Goal: Find specific page/section: Find specific page/section

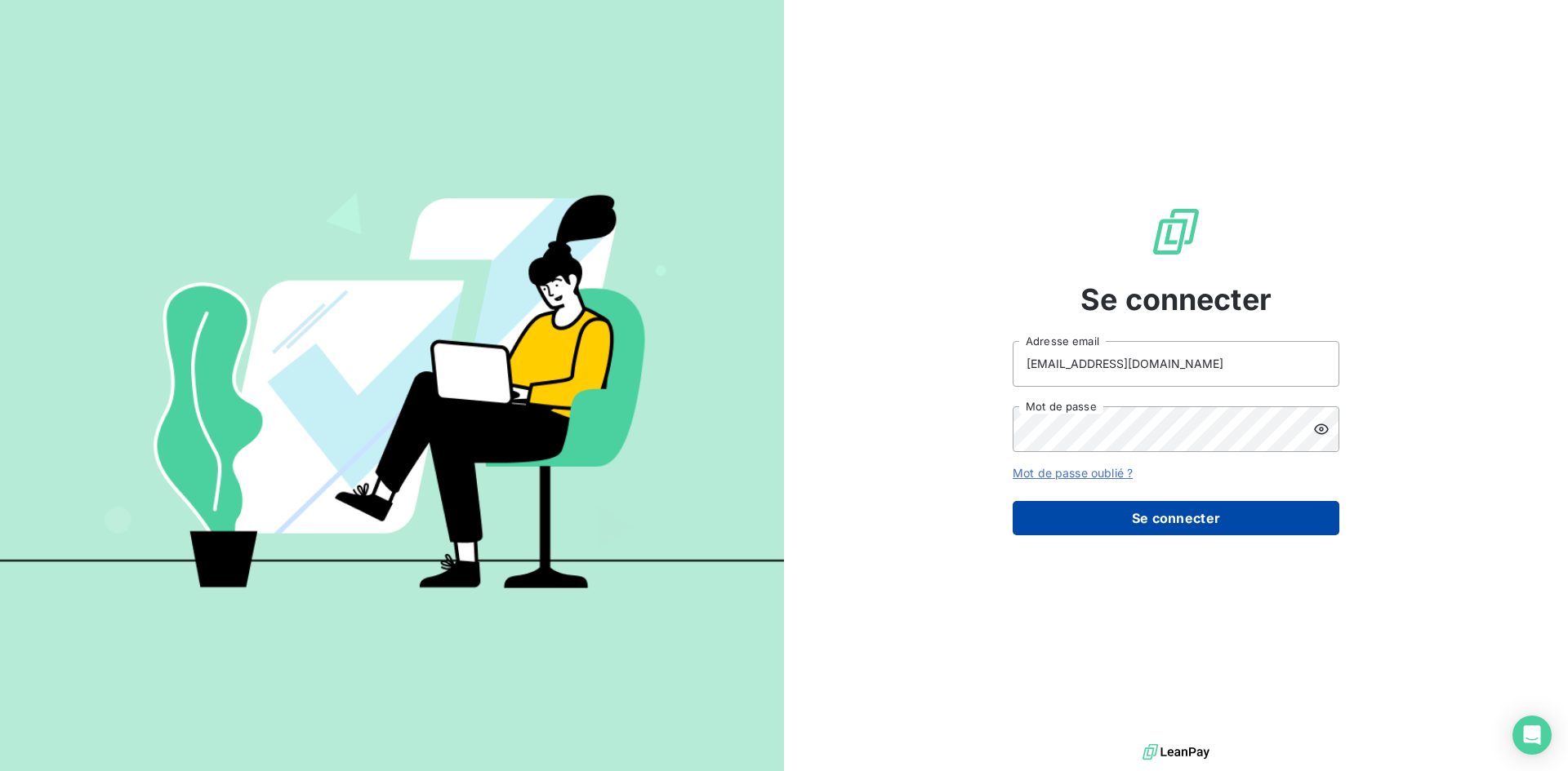
click at [1144, 516] on button "Se connecter" at bounding box center [1176, 518] width 327 height 35
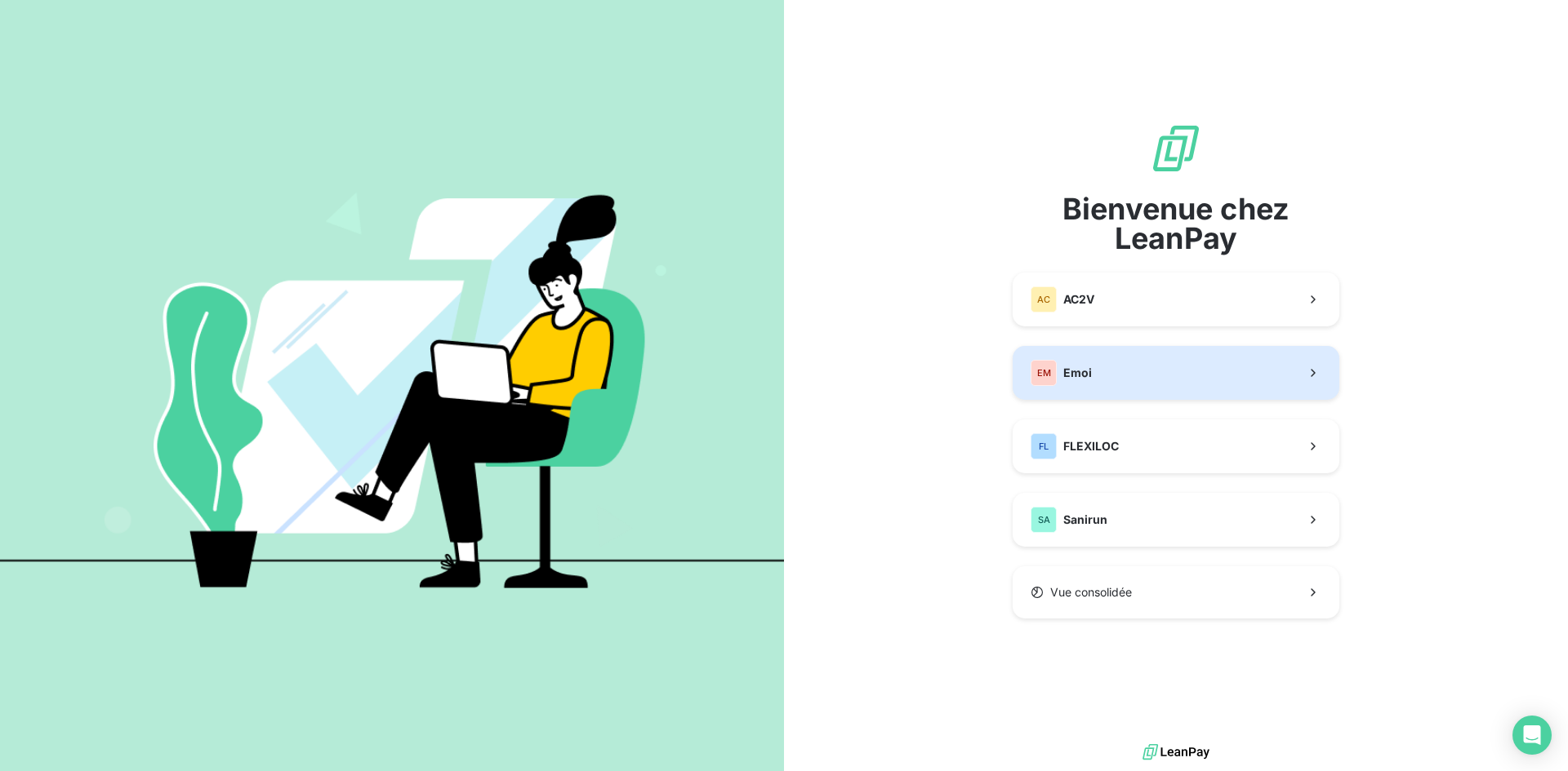
click at [1145, 390] on button "EM Emoi" at bounding box center [1176, 373] width 327 height 54
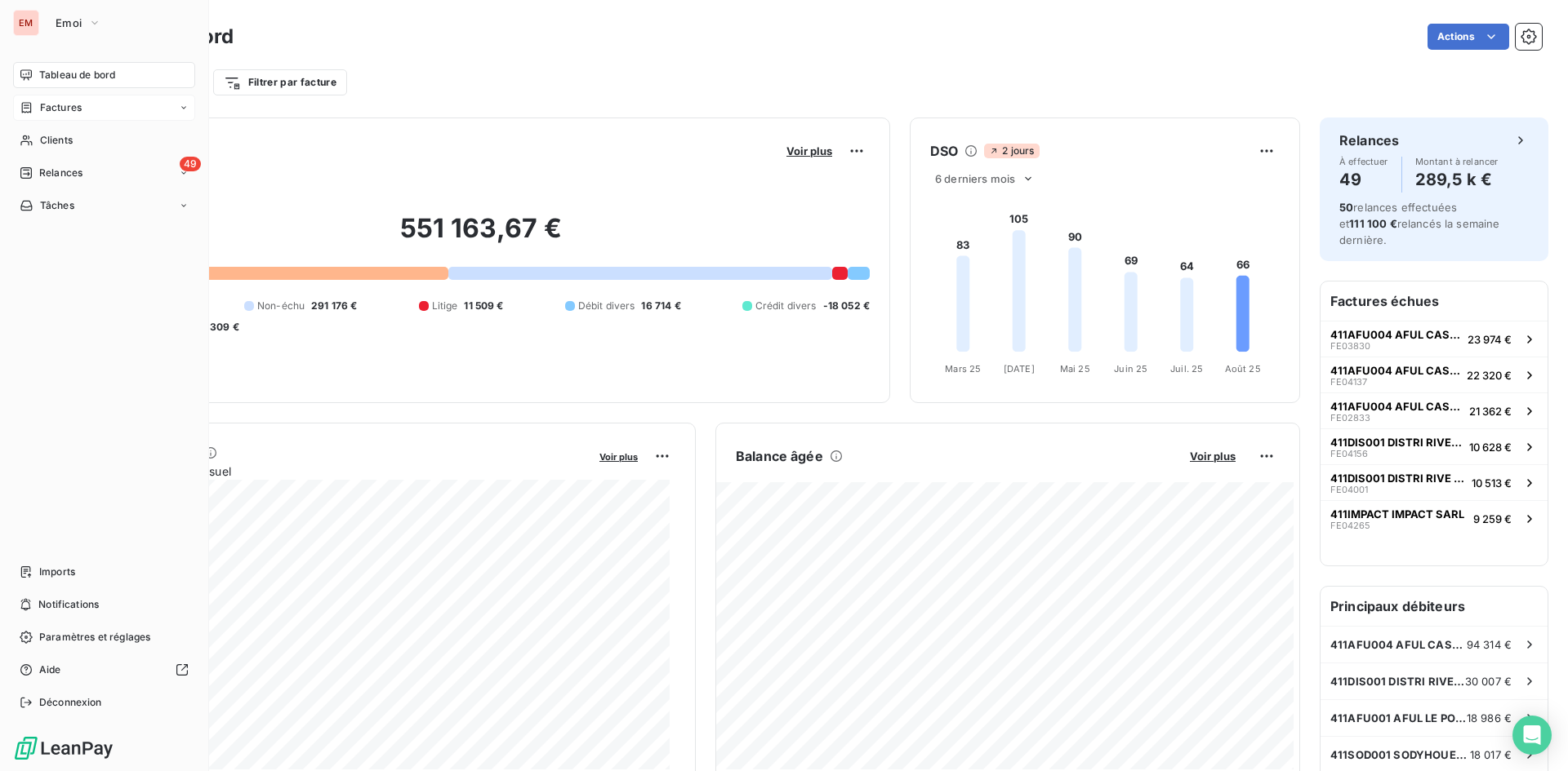
click at [59, 108] on span "Factures" at bounding box center [61, 108] width 41 height 15
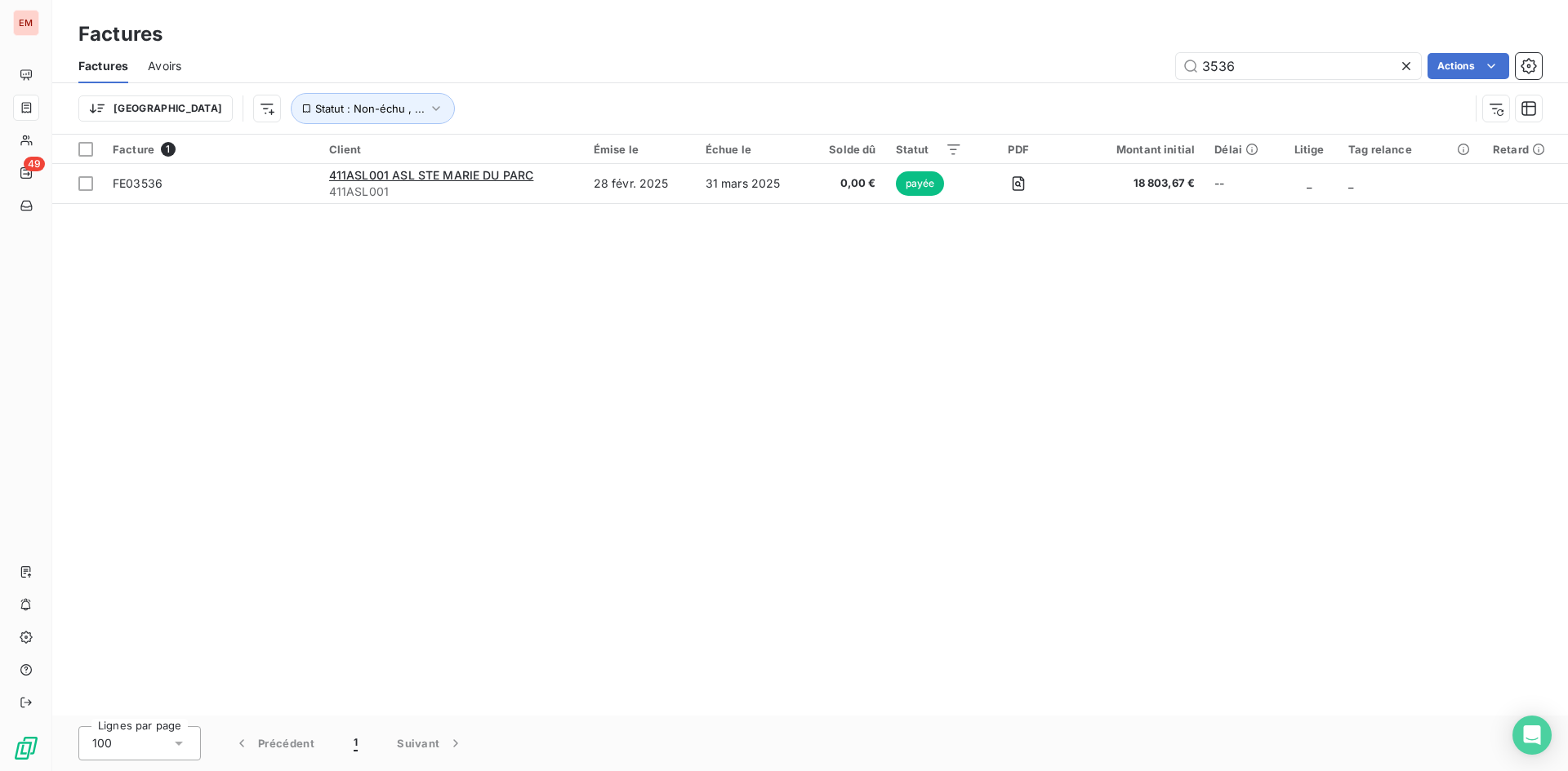
drag, startPoint x: 1243, startPoint y: 63, endPoint x: 1040, endPoint y: 62, distance: 203.0
click at [1044, 64] on div "3536 Actions" at bounding box center [872, 66] width 1341 height 26
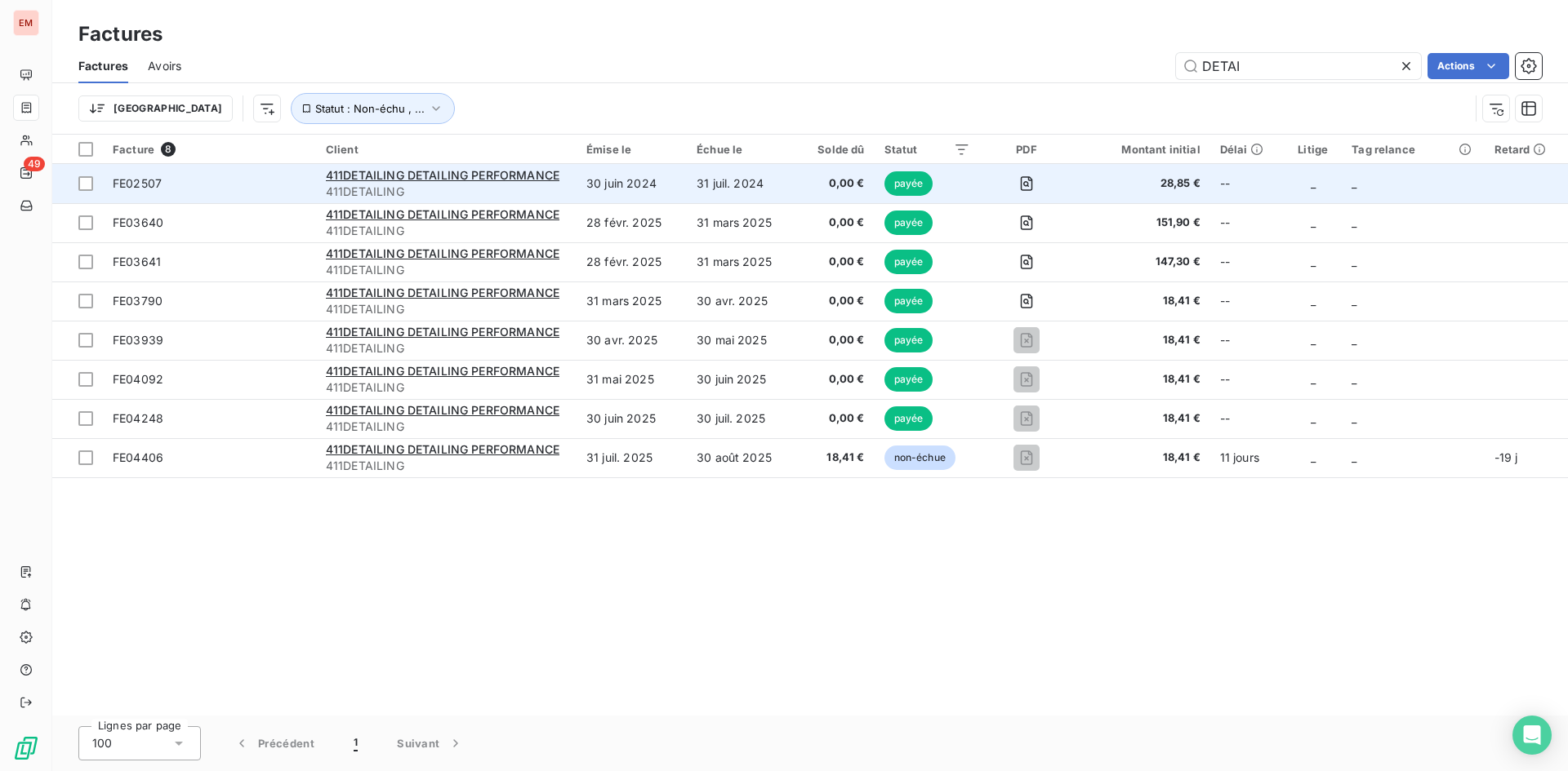
type input "DETAI"
click at [675, 195] on td "30 juin 2024" at bounding box center [632, 183] width 110 height 39
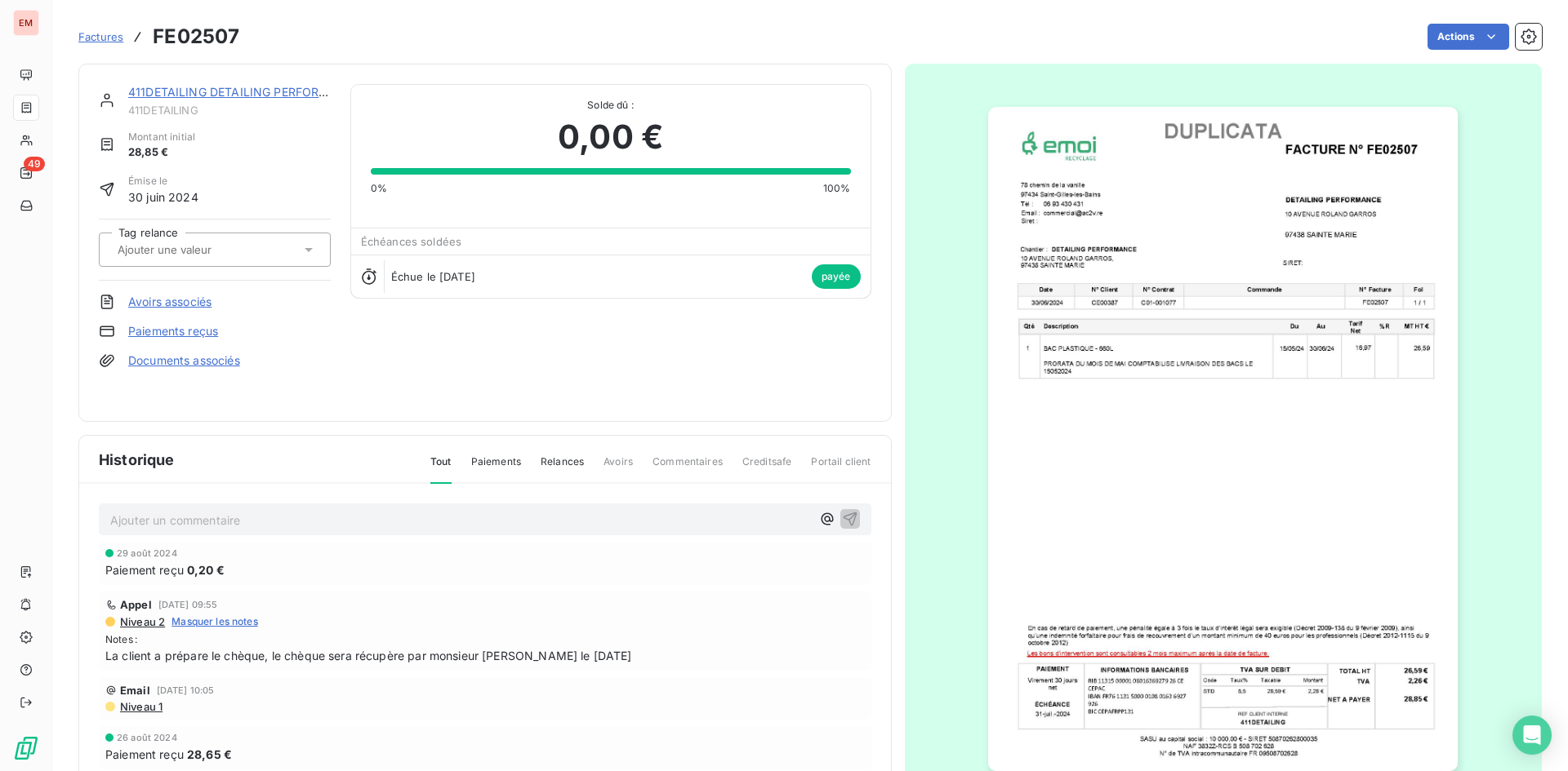
click at [276, 90] on link "411DETAILING DETAILING PERFORMANCE" at bounding box center [244, 92] width 233 height 14
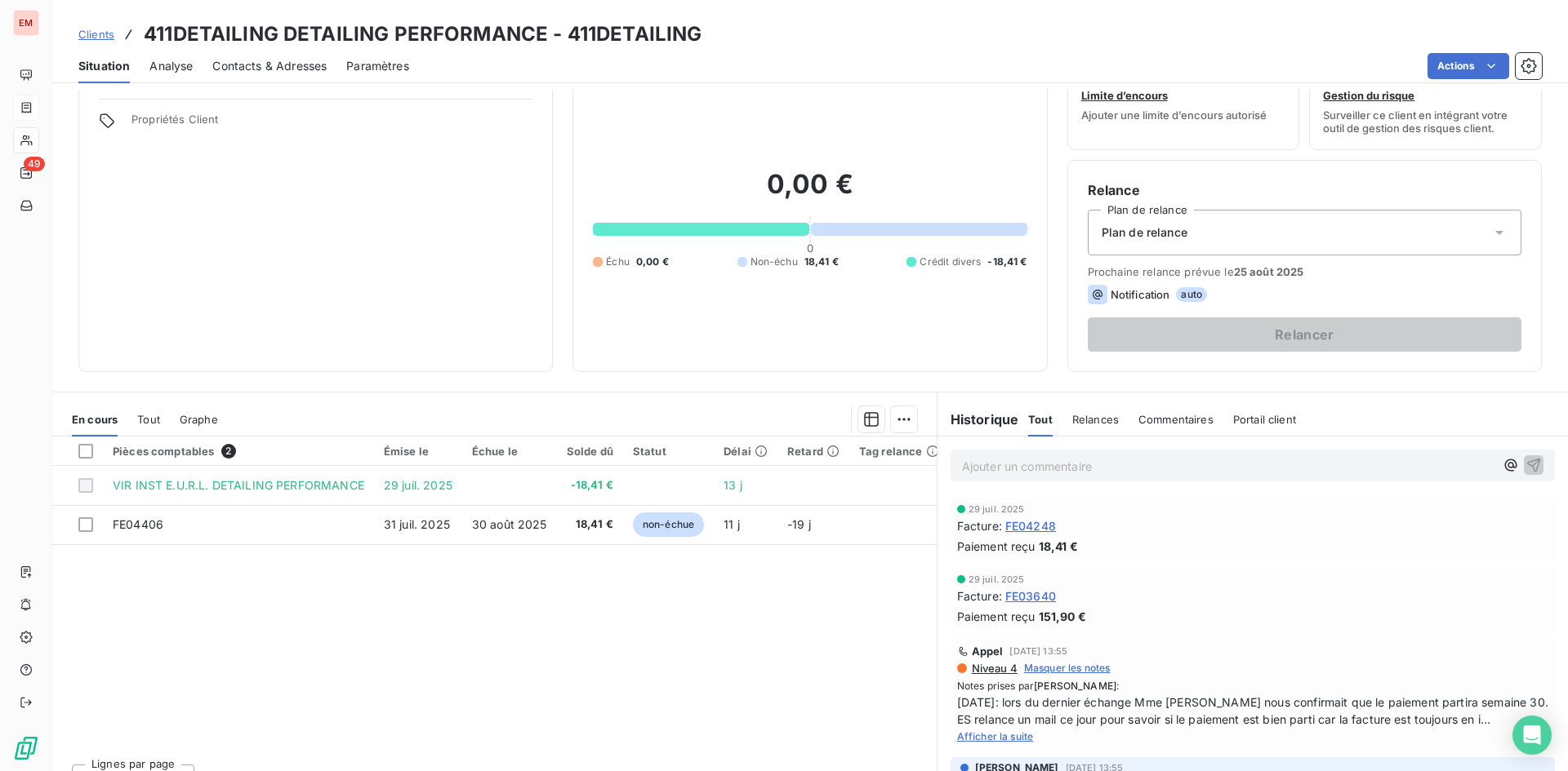
scroll to position [81, 0]
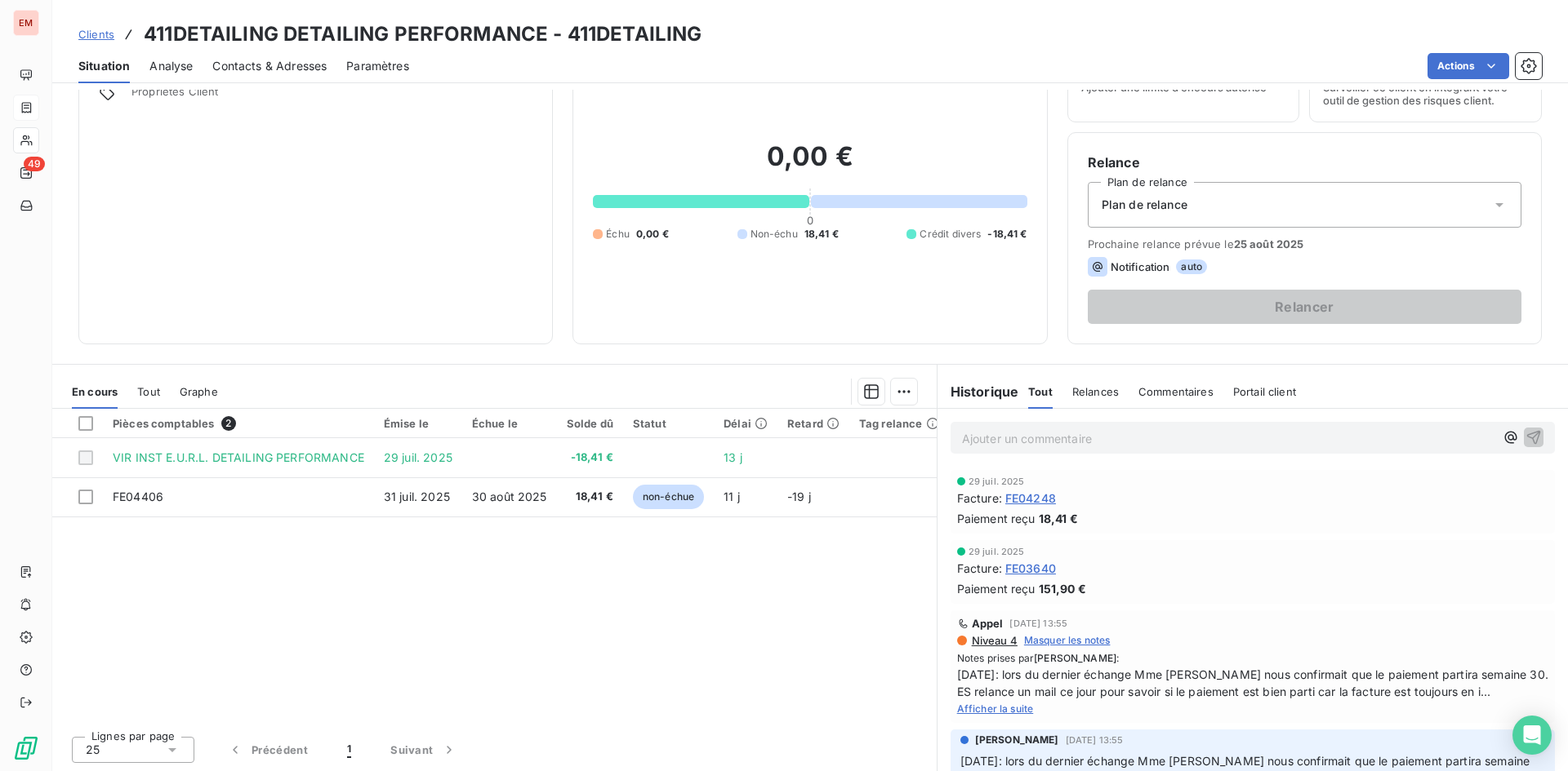
drag, startPoint x: 593, startPoint y: 364, endPoint x: 613, endPoint y: 361, distance: 20.2
click at [594, 364] on div "En cours Tout Graphe Pièces comptables 2 Émise le Échue le Solde dû Statut Déla…" at bounding box center [810, 568] width 1516 height 408
click at [739, 357] on div "Informations client Propriétés Client Encours client 0,00 € 0 Échu 0,00 € Non-é…" at bounding box center [810, 430] width 1516 height 681
click at [593, 656] on div "Pièces comptables 2 Émise le Échue le Solde dû Statut Délai Retard Tag relance …" at bounding box center [494, 566] width 885 height 314
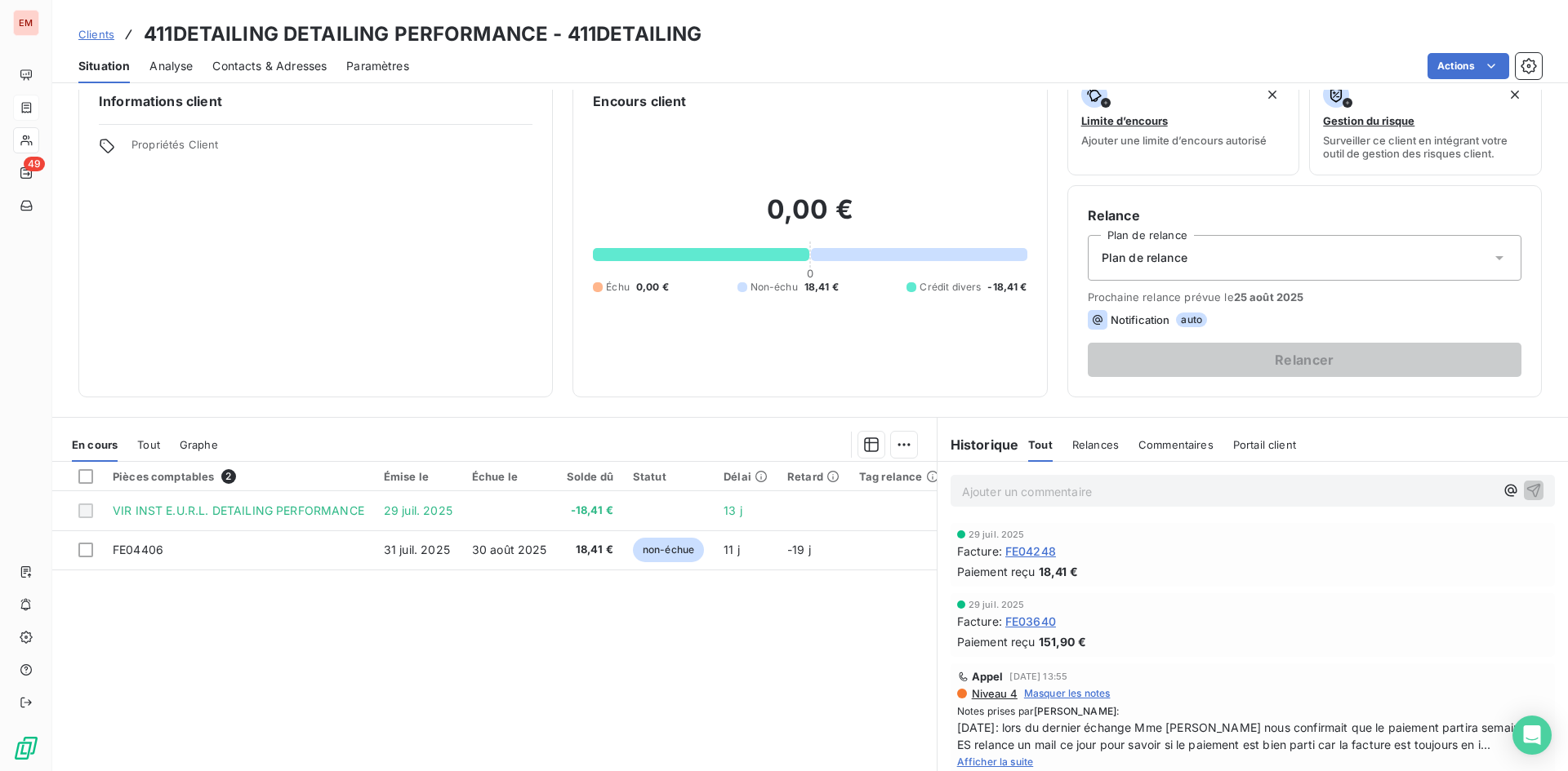
scroll to position [0, 0]
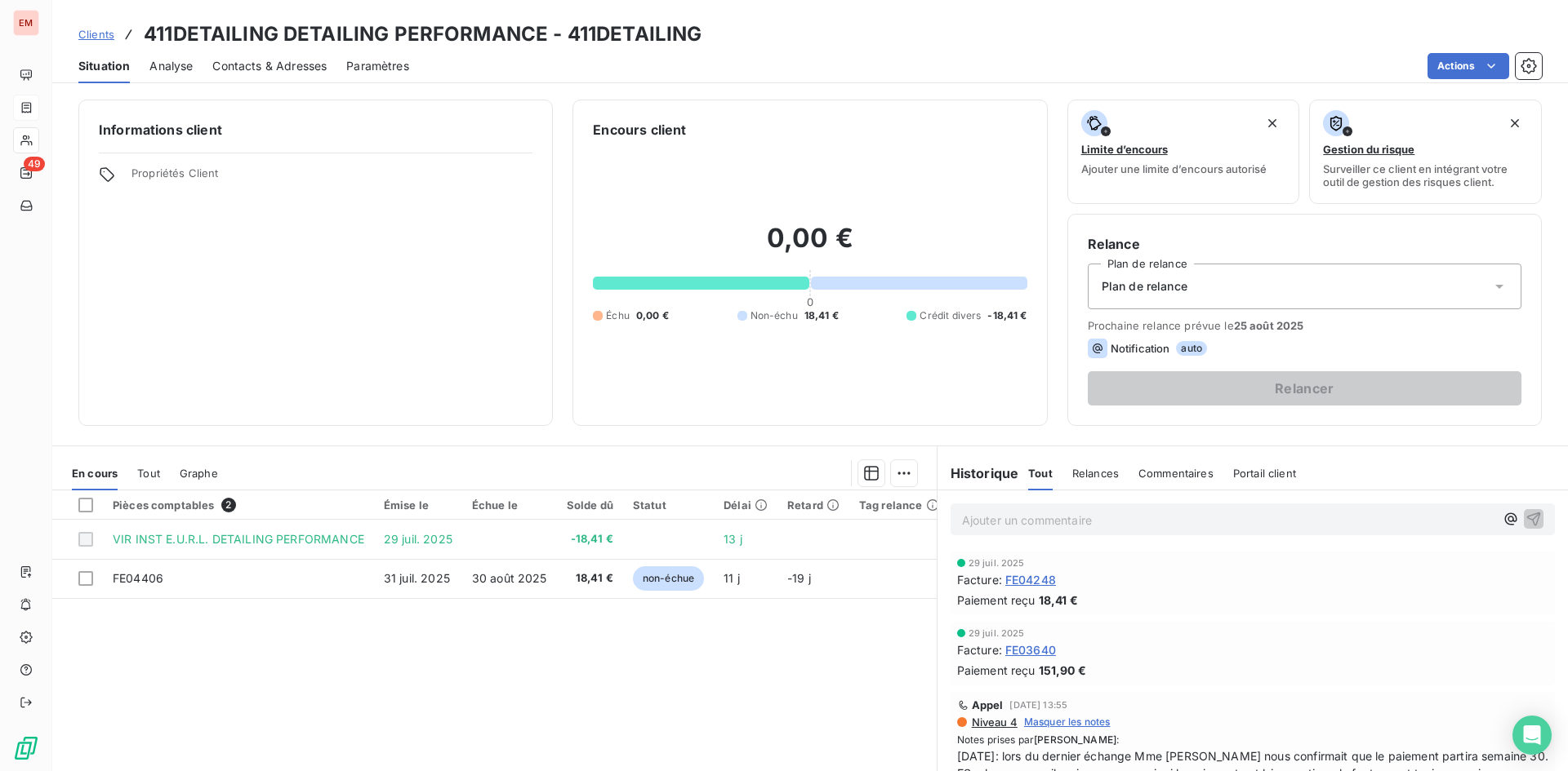
click at [1007, 516] on p "Ajouter un commentaire ﻿" at bounding box center [1228, 520] width 533 height 21
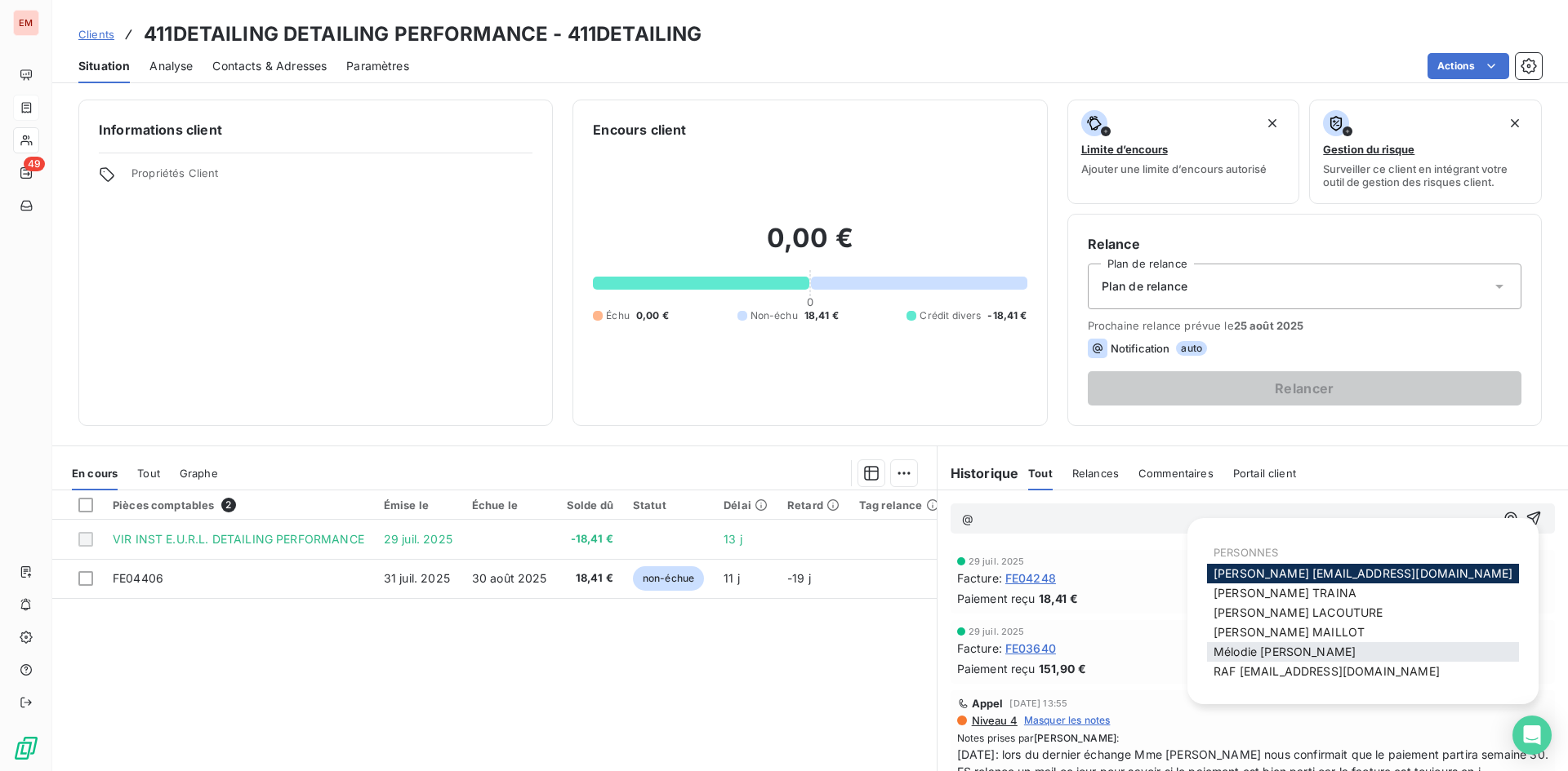
click at [1305, 655] on span "[PERSON_NAME]" at bounding box center [1284, 651] width 142 height 14
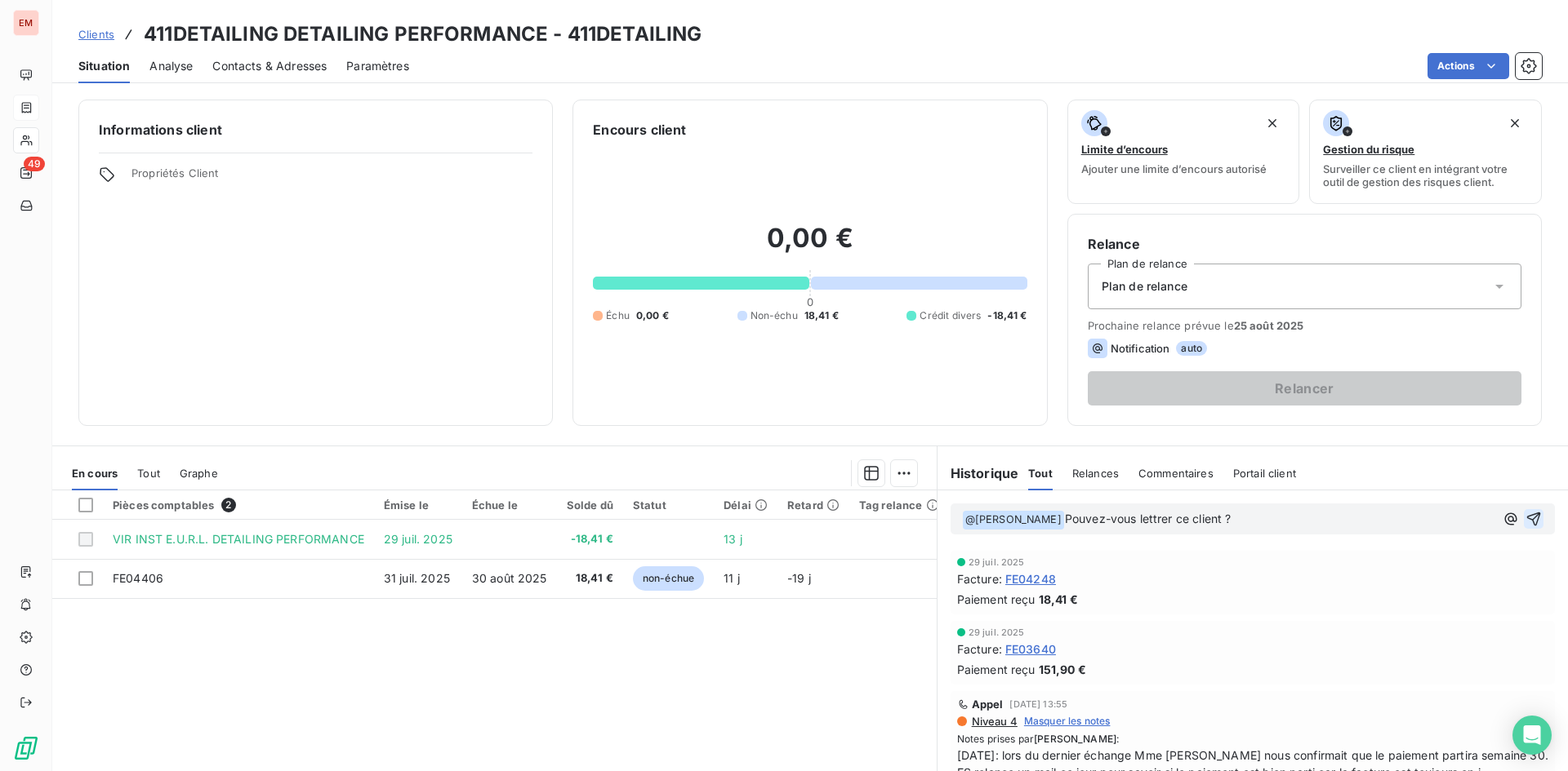
drag, startPoint x: 1514, startPoint y: 520, endPoint x: 1465, endPoint y: 503, distance: 51.9
click at [1525, 519] on icon "button" at bounding box center [1532, 518] width 16 height 16
